Goal: Task Accomplishment & Management: Manage account settings

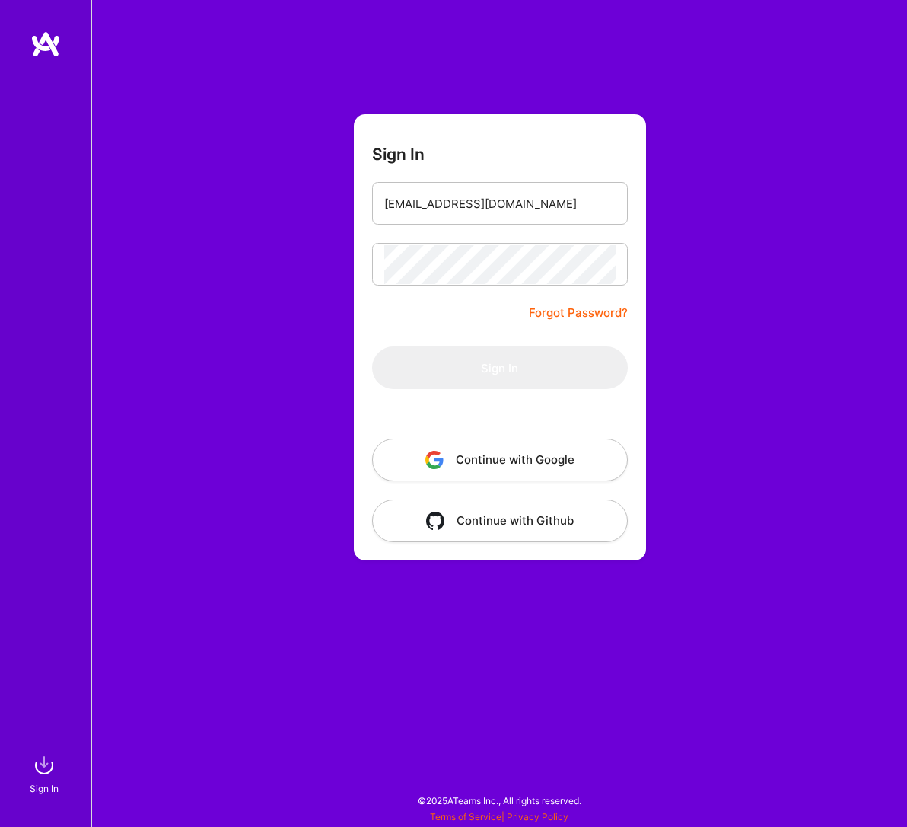
type input "[EMAIL_ADDRESS][DOMAIN_NAME]"
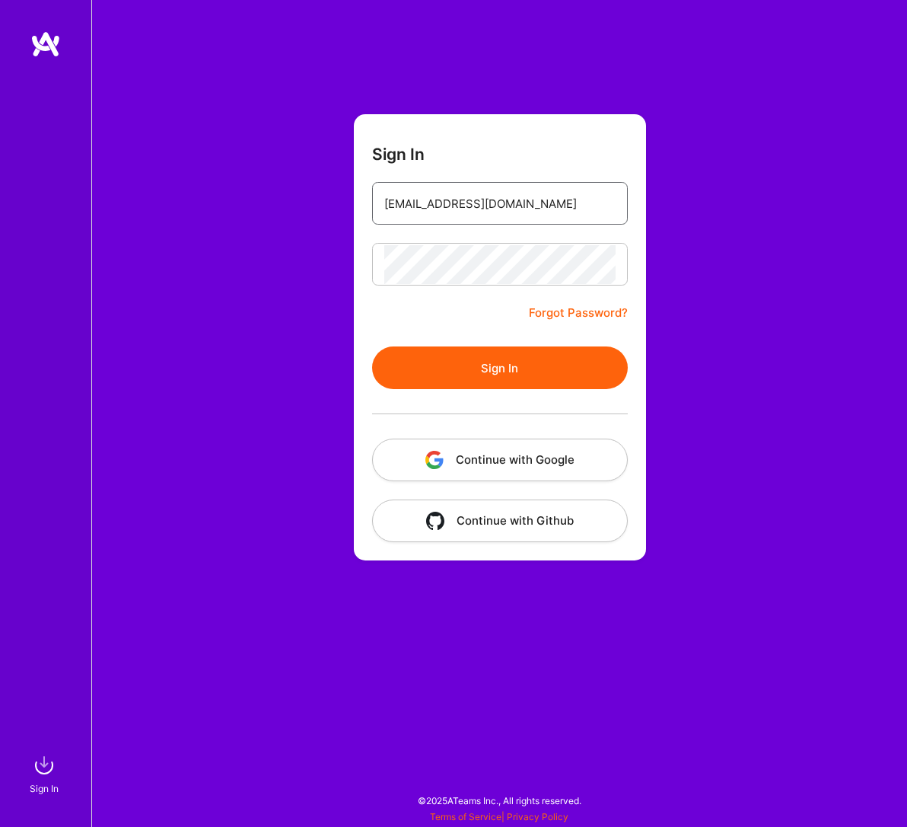
click at [499, 368] on button "Sign In" at bounding box center [500, 367] width 256 height 43
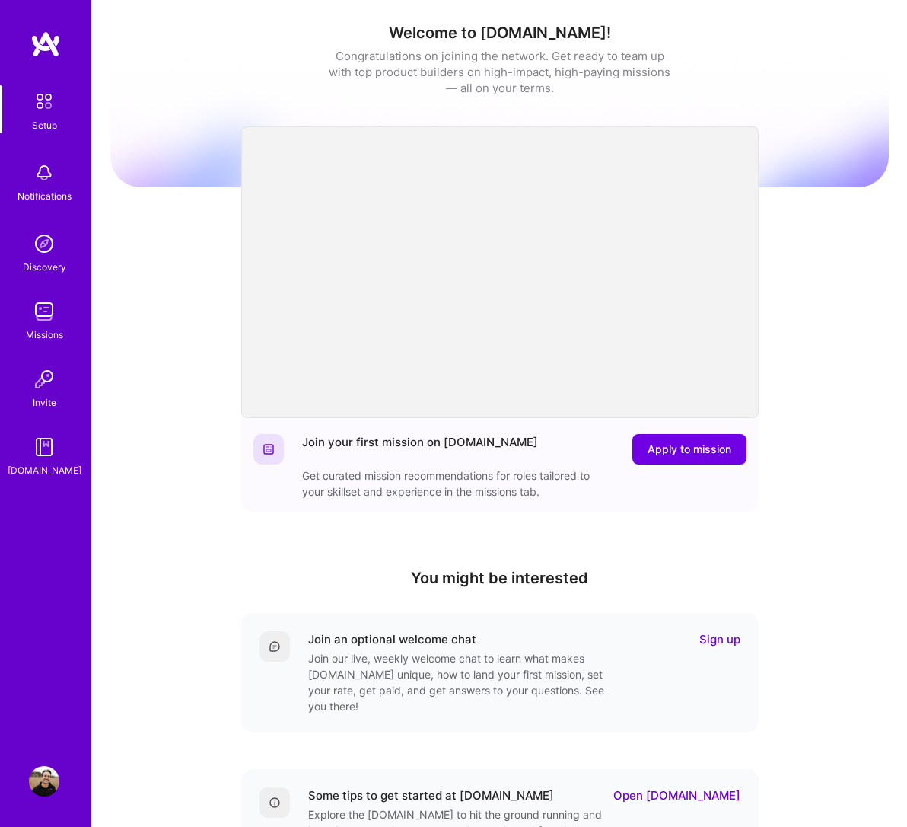
drag, startPoint x: 827, startPoint y: 638, endPoint x: -1, endPoint y: -1, distance: 1045.3
click at [0, 0] on html "Setup Notifications Discovery Missions Invite [DOMAIN_NAME] Profile Close Show …" at bounding box center [453, 497] width 907 height 994
click at [38, 182] on img at bounding box center [44, 173] width 30 height 30
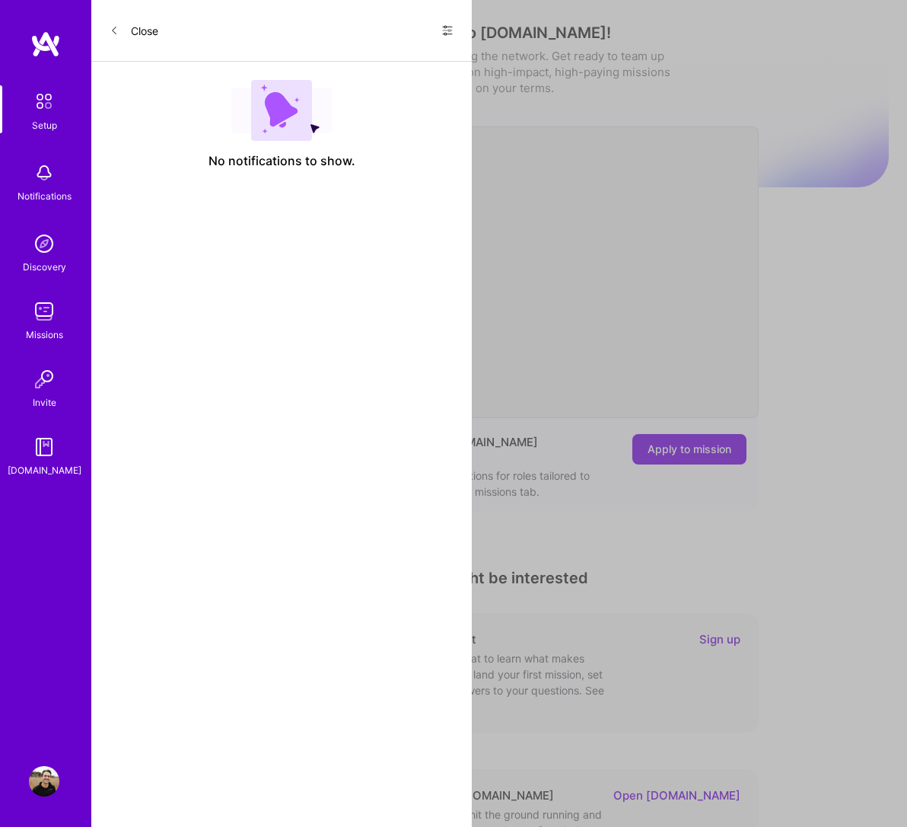
click at [448, 39] on span at bounding box center [448, 32] width 12 height 13
click at [402, 70] on div "Show all notifications" at bounding box center [355, 62] width 196 height 30
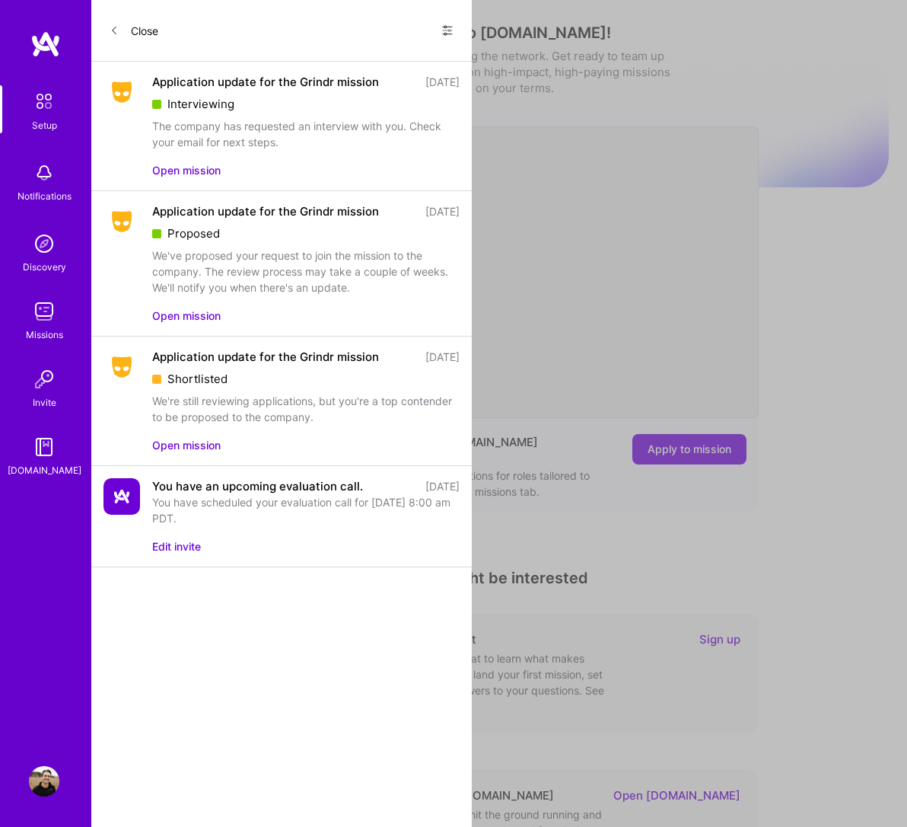
click at [194, 174] on button "Open mission" at bounding box center [186, 170] width 69 height 16
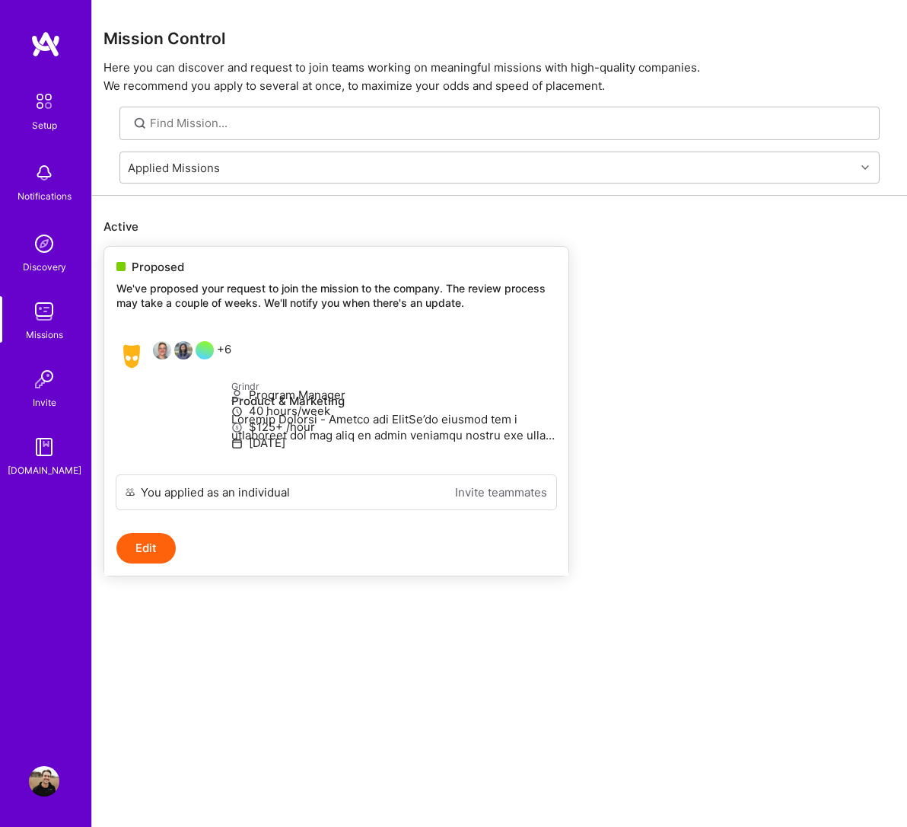
click at [358, 320] on div "Proposed We've proposed your request to join the mission to the company. The re…" at bounding box center [336, 288] width 464 height 82
click at [54, 193] on div "Notifications" at bounding box center [45, 196] width 54 height 16
click at [29, 256] on img at bounding box center [44, 243] width 30 height 30
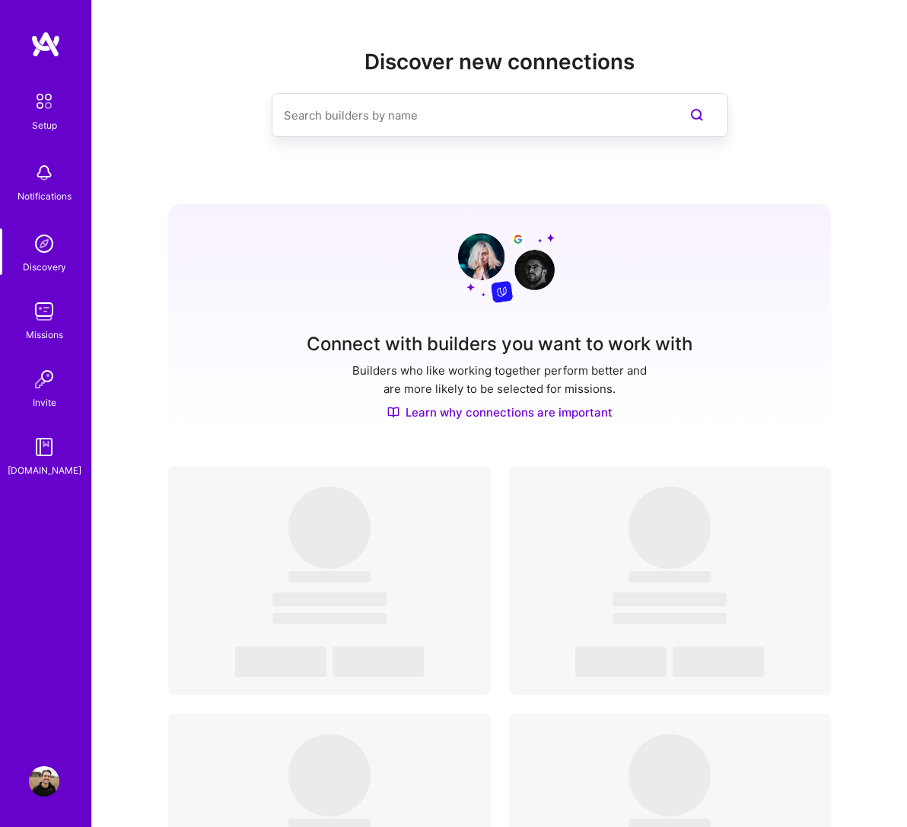
click at [43, 323] on img at bounding box center [44, 311] width 30 height 30
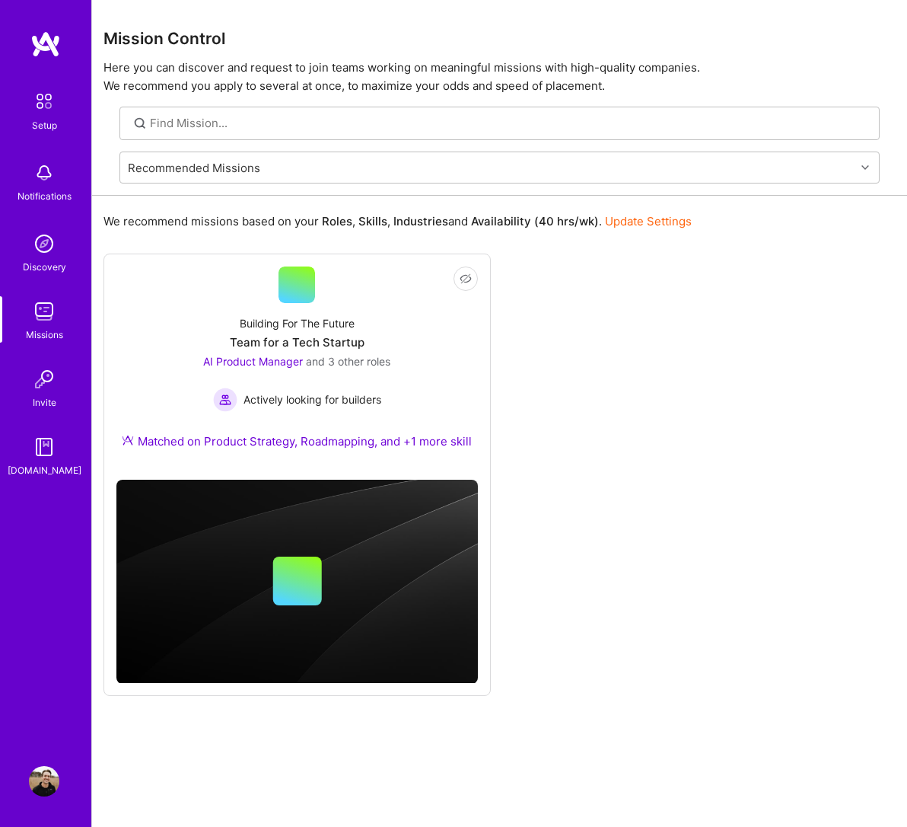
click at [39, 387] on img at bounding box center [44, 379] width 30 height 30
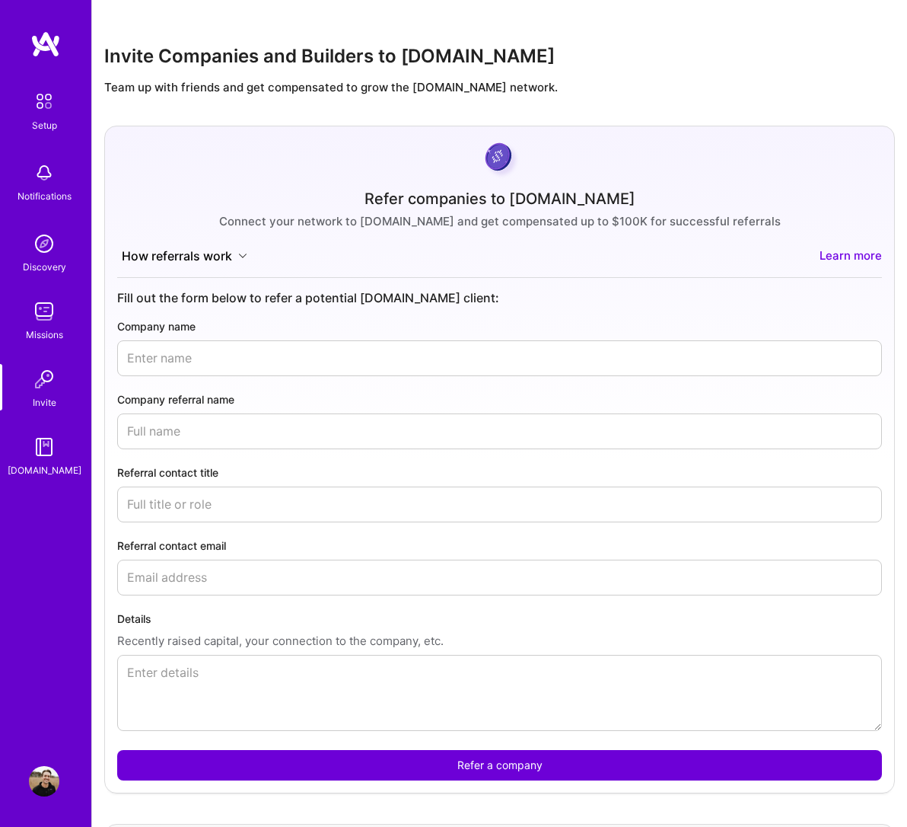
click at [49, 446] on img at bounding box center [44, 447] width 30 height 30
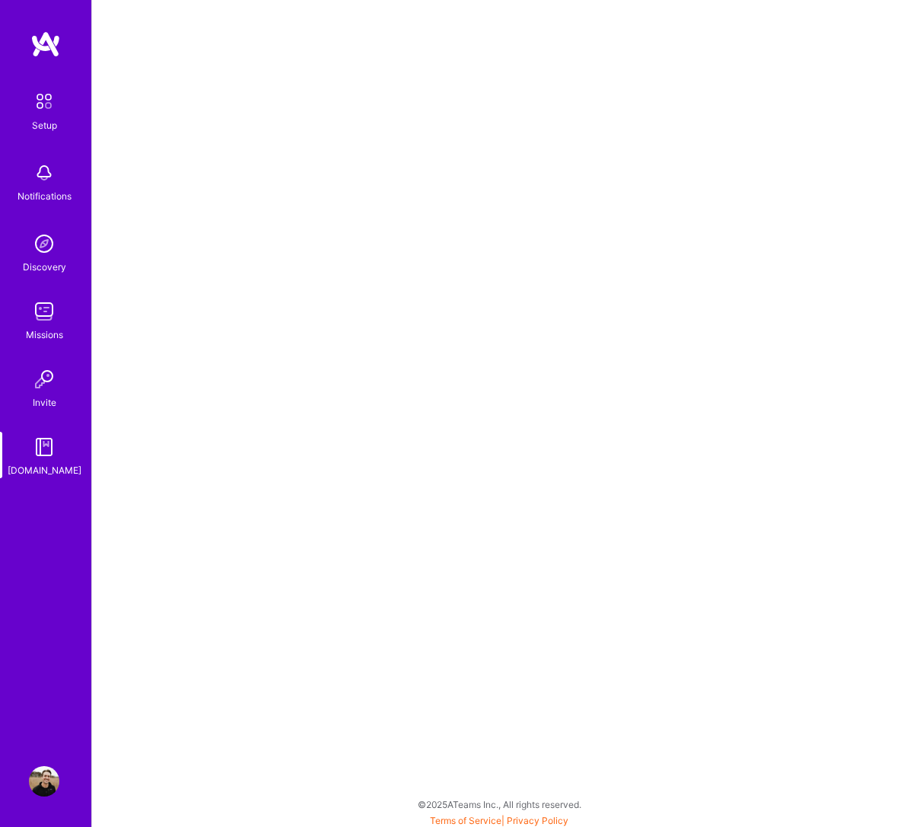
click at [49, 113] on img at bounding box center [44, 101] width 32 height 32
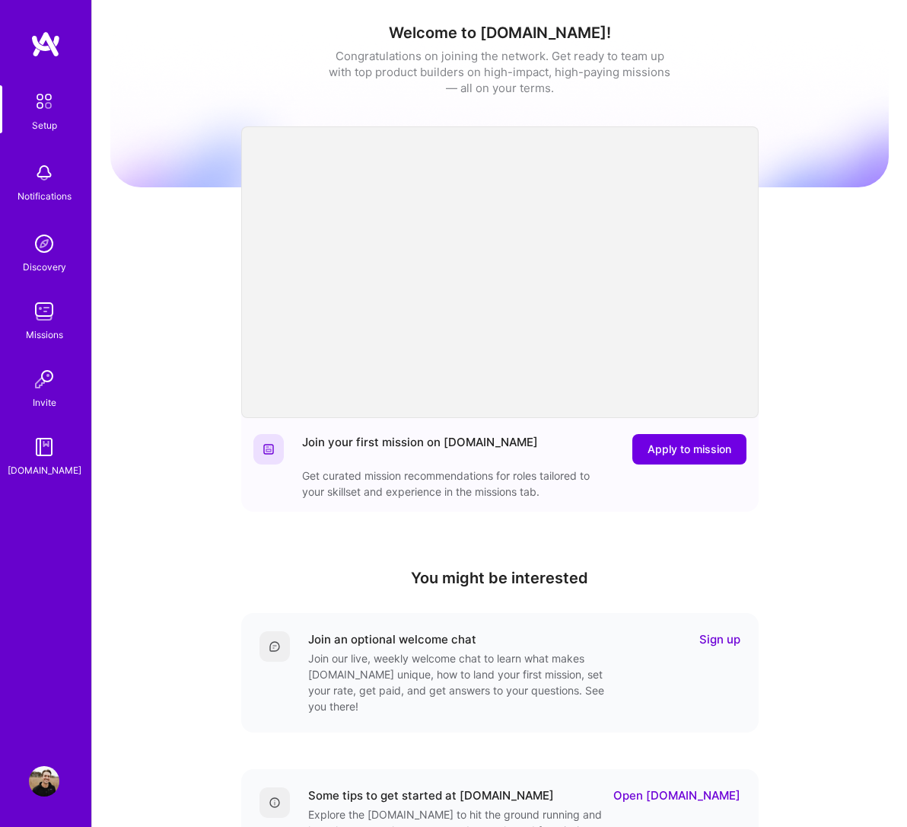
click at [41, 769] on img at bounding box center [44, 781] width 30 height 30
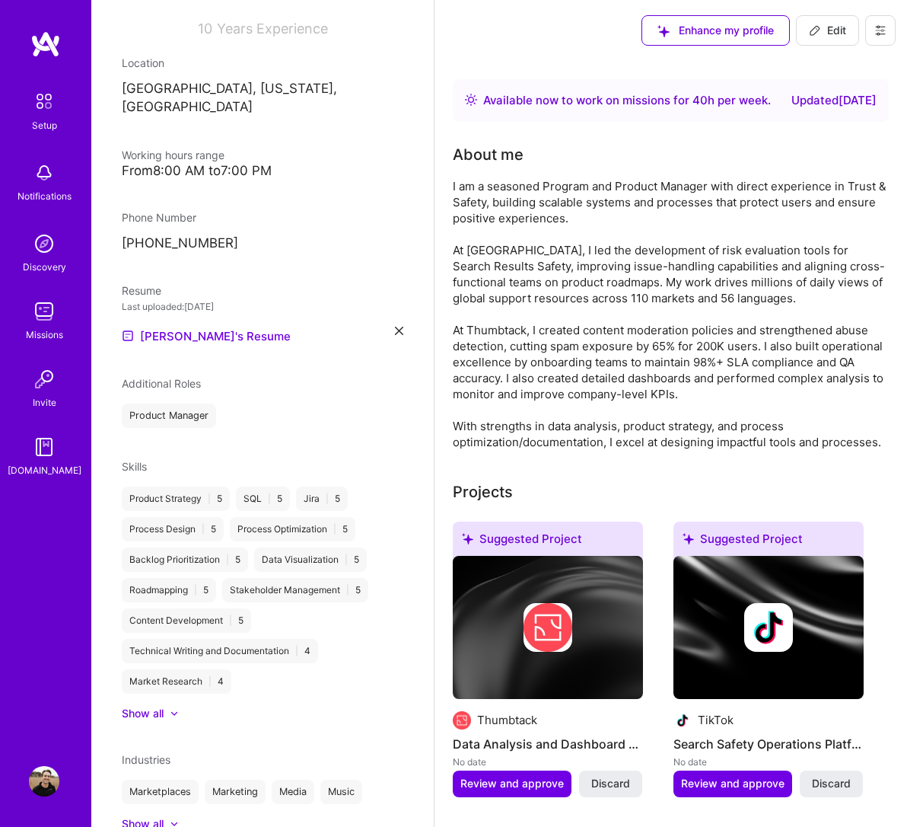
scroll to position [226, 0]
click at [882, 28] on icon at bounding box center [881, 30] width 12 height 12
click at [831, 75] on button "Settings" at bounding box center [839, 65] width 114 height 39
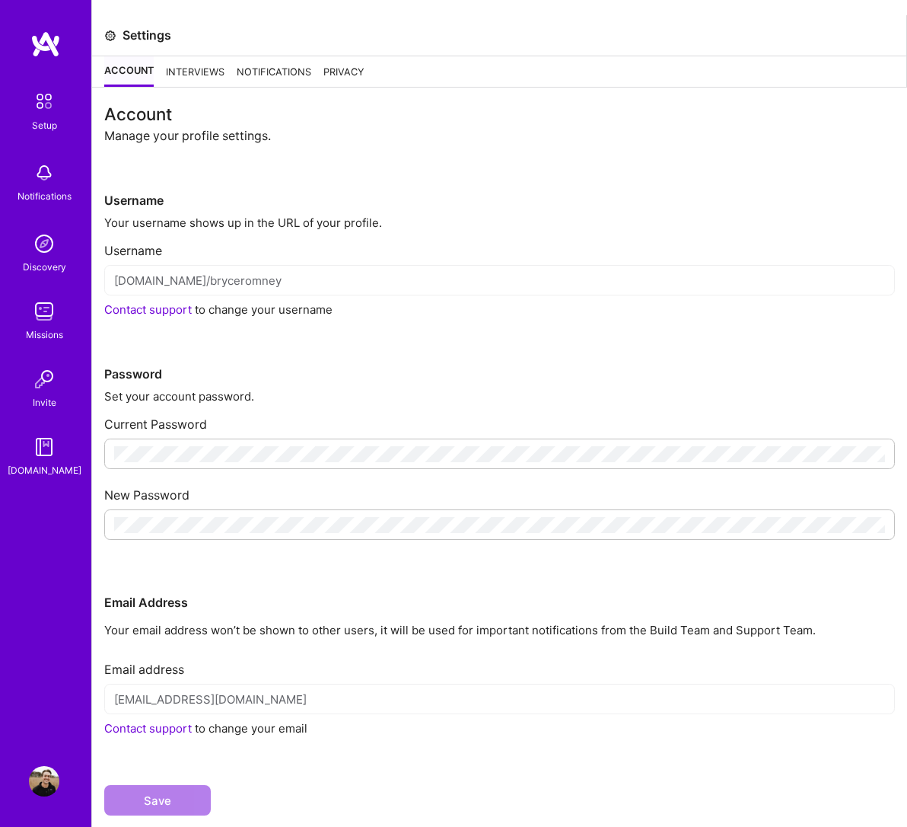
click at [196, 78] on div "Interviews" at bounding box center [195, 71] width 59 height 30
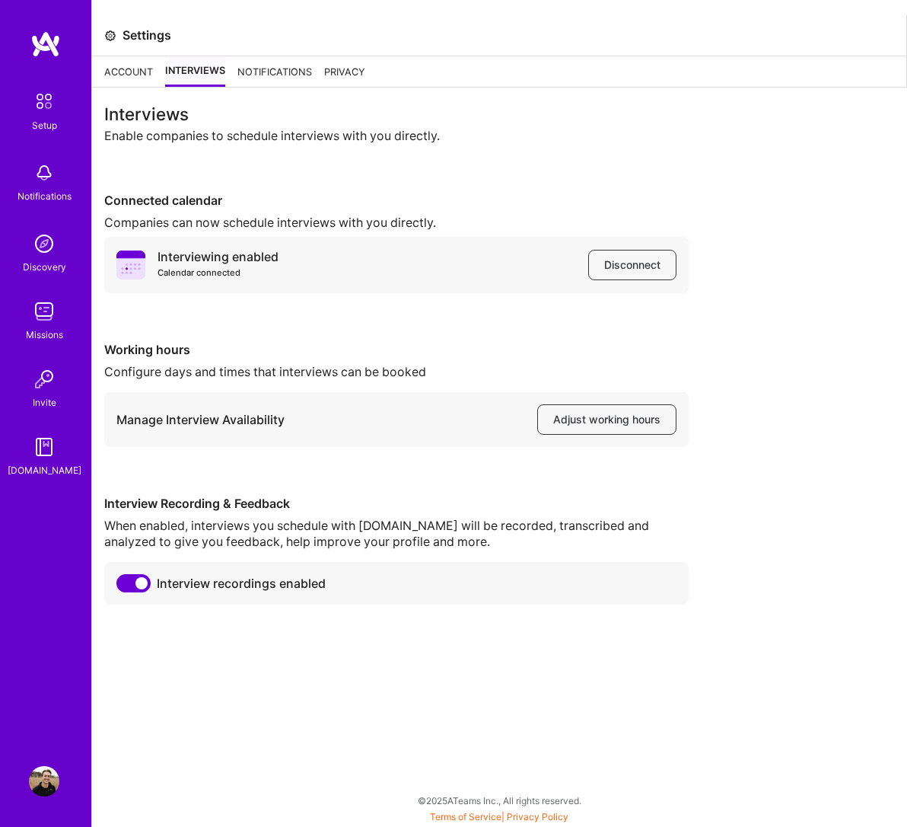
drag, startPoint x: 906, startPoint y: 656, endPoint x: 341, endPoint y: 793, distance: 581.2
click at [0, 0] on html "Setup Notifications Discovery Missions Invite [DOMAIN_NAME] Profile Close Show …" at bounding box center [453, 409] width 907 height 819
